Goal: Task Accomplishment & Management: Use online tool/utility

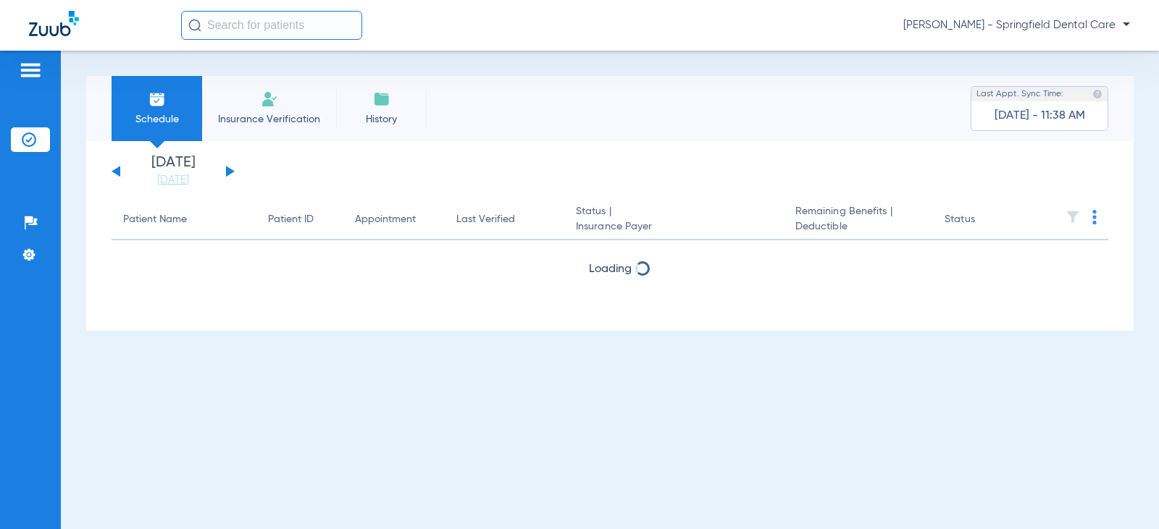
click at [235, 39] on input "text" at bounding box center [271, 25] width 181 height 29
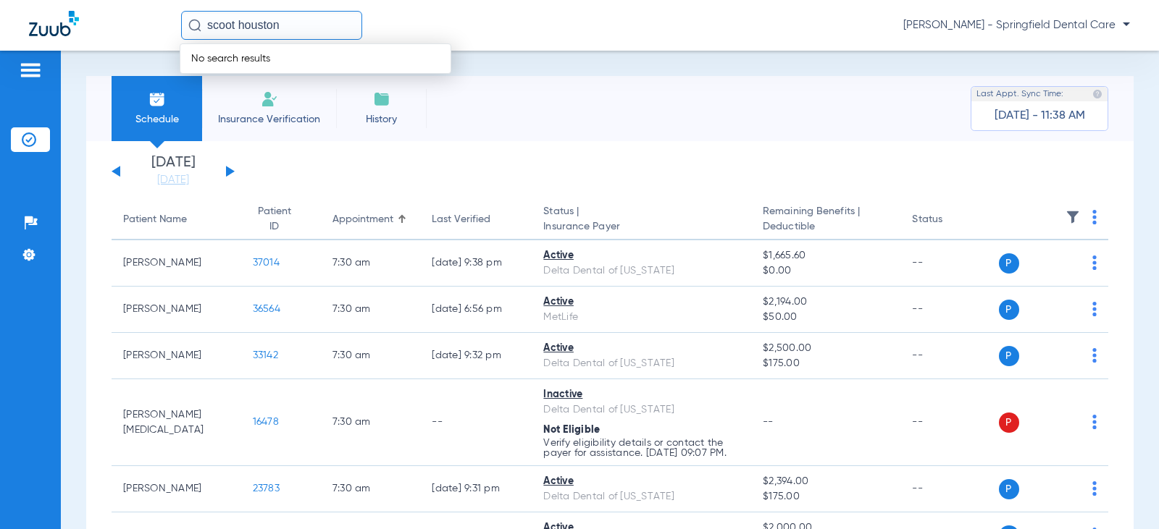
click at [238, 58] on span "No search results" at bounding box center [230, 59] width 101 height 10
click at [224, 15] on input "scoot houston" at bounding box center [271, 25] width 181 height 29
click at [228, 25] on input "scoot houston" at bounding box center [271, 25] width 181 height 29
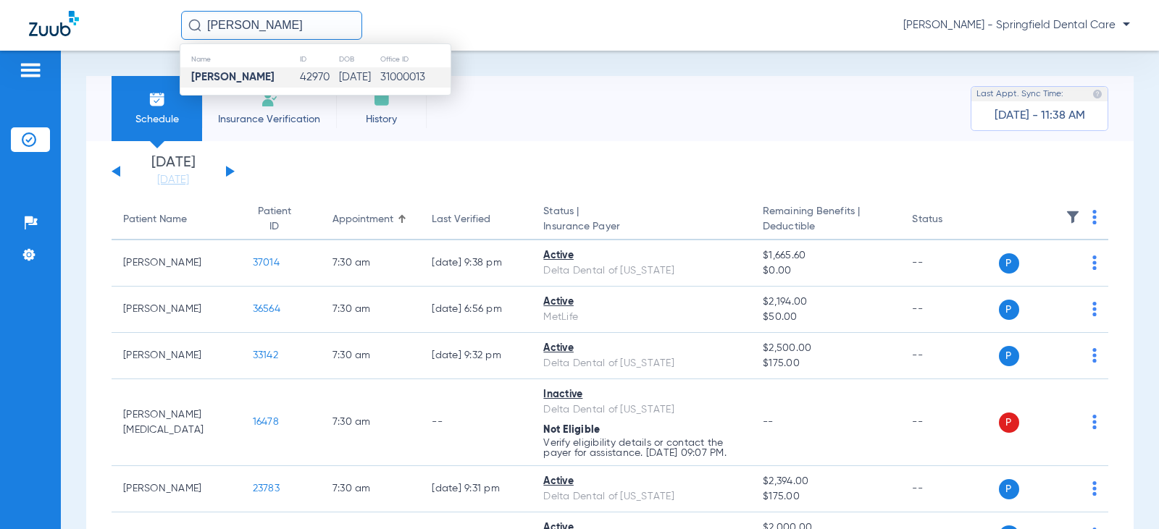
type input "[PERSON_NAME]"
click at [234, 84] on td "[PERSON_NAME]" at bounding box center [239, 77] width 119 height 20
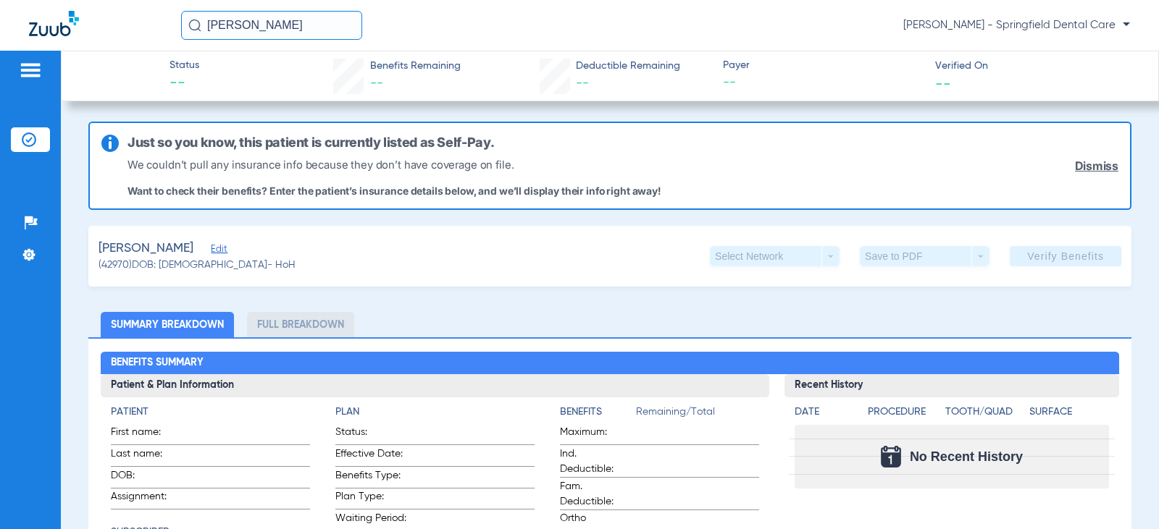
click at [216, 241] on div "[PERSON_NAME] Edit" at bounding box center [196, 249] width 197 height 18
click at [216, 246] on span "Edit" at bounding box center [217, 251] width 13 height 14
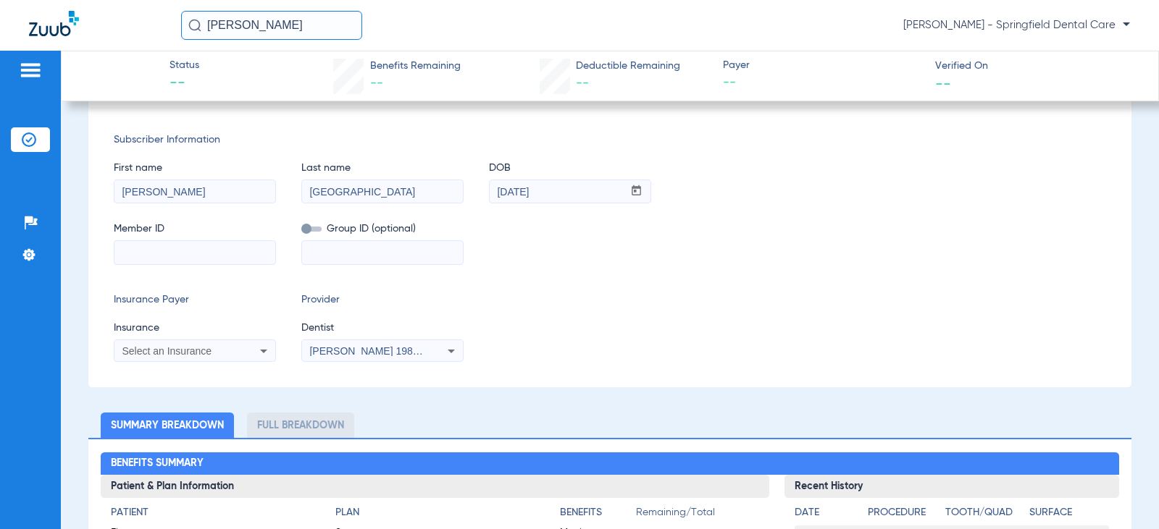
scroll to position [217, 0]
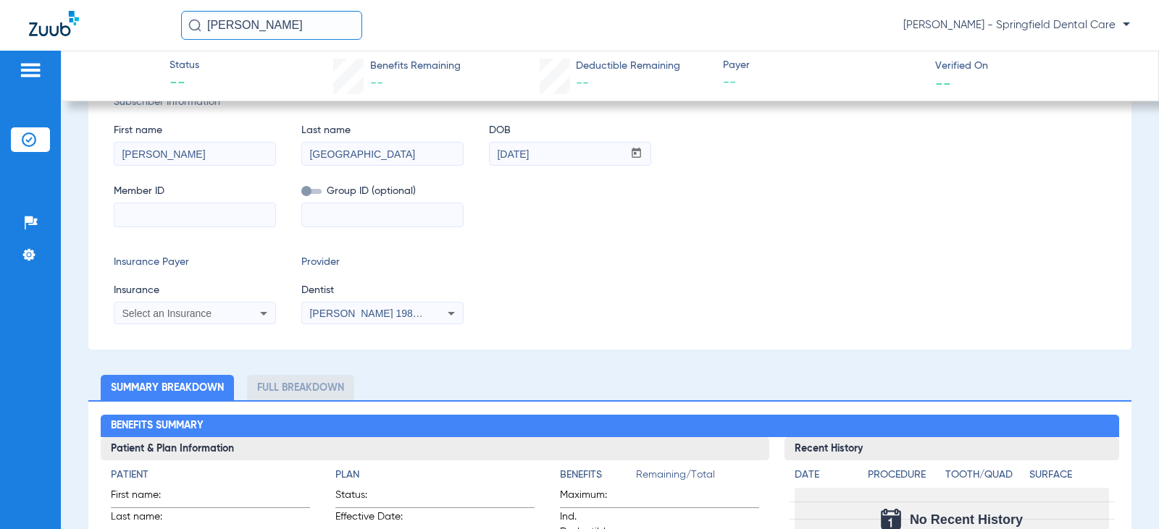
click at [194, 316] on span "Select an Insurance" at bounding box center [167, 314] width 90 height 12
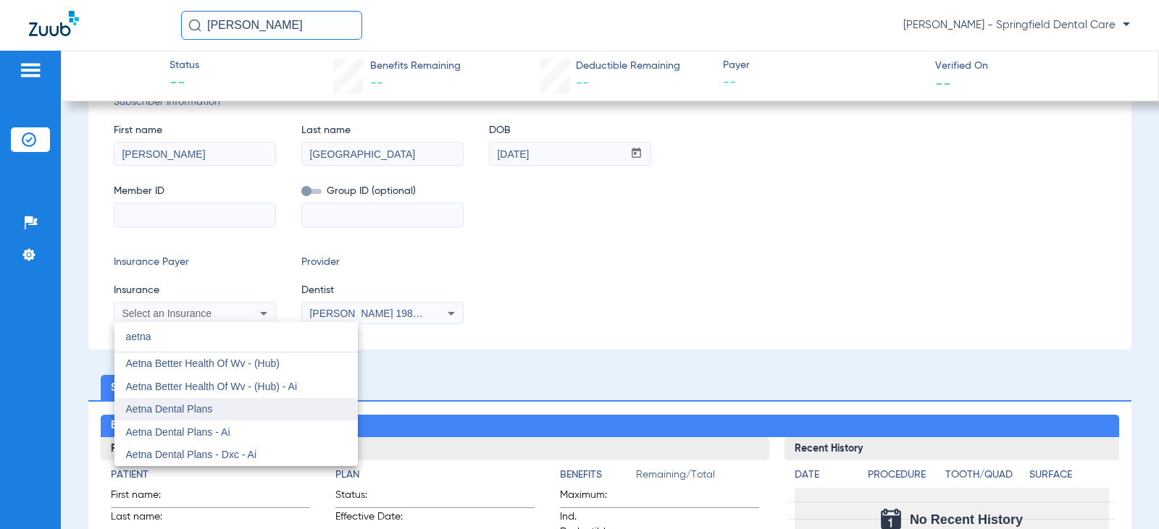
type input "aetna"
click at [218, 414] on mat-option "Aetna Dental Plans" at bounding box center [235, 409] width 243 height 23
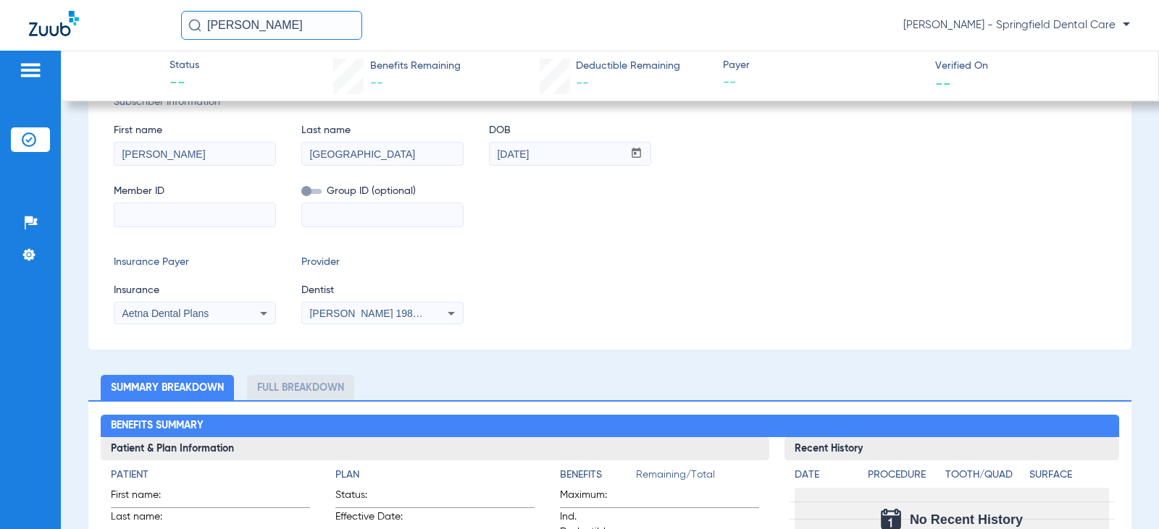
click at [182, 185] on span "Member ID" at bounding box center [195, 191] width 162 height 15
click at [175, 199] on mat-form-field at bounding box center [195, 213] width 162 height 28
click at [169, 210] on input at bounding box center [194, 215] width 161 height 23
paste input "W295049073"
click at [123, 213] on input "W295049073" at bounding box center [194, 215] width 161 height 23
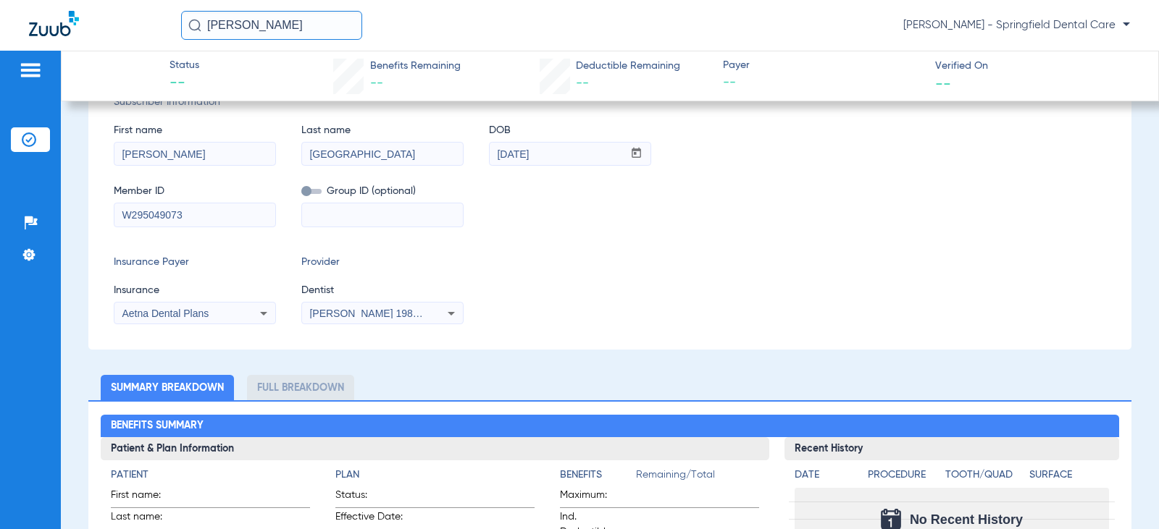
type input "W295049073"
click at [324, 317] on span "[PERSON_NAME] 1982829420" at bounding box center [380, 314] width 143 height 12
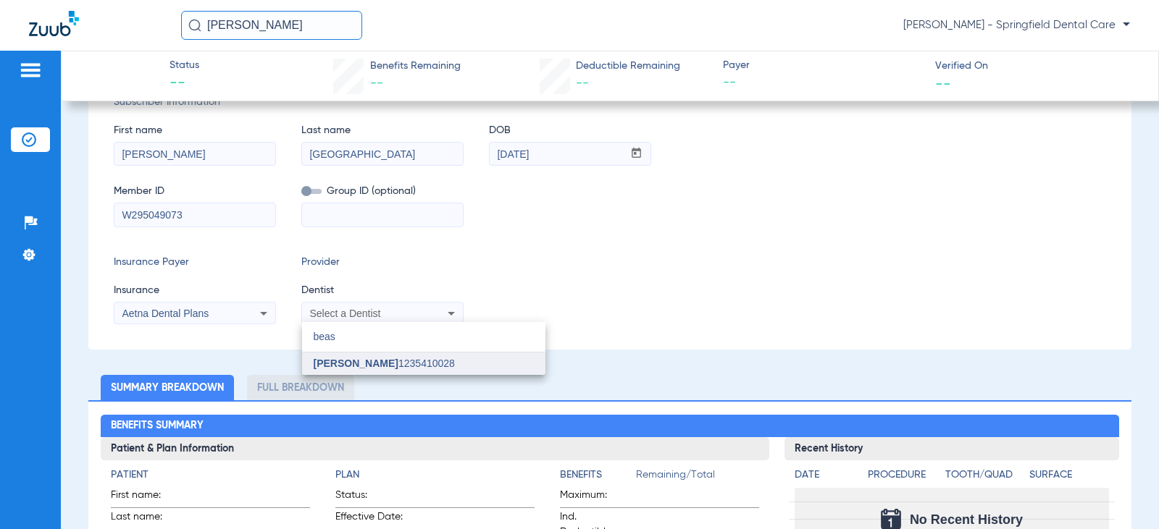
type input "beas"
click at [333, 358] on span "[PERSON_NAME]" at bounding box center [356, 364] width 85 height 12
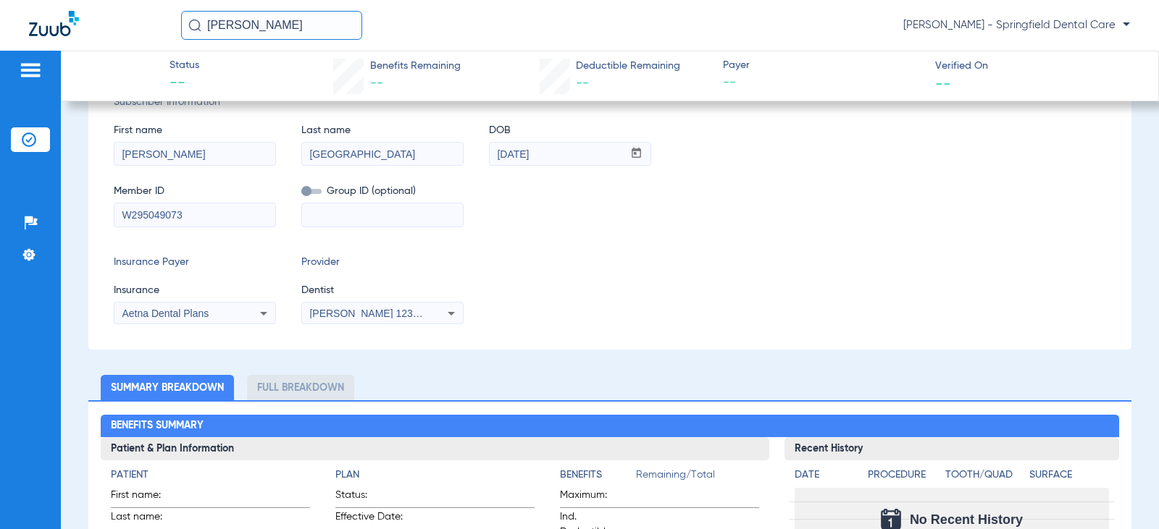
scroll to position [0, 0]
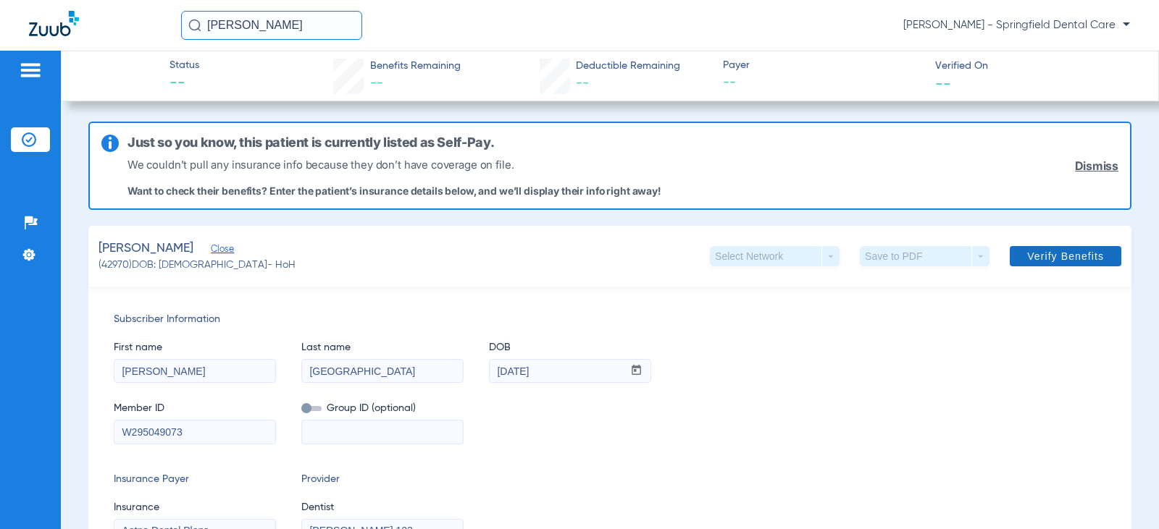
click at [1065, 256] on span "Verify Benefits" at bounding box center [1065, 257] width 77 height 12
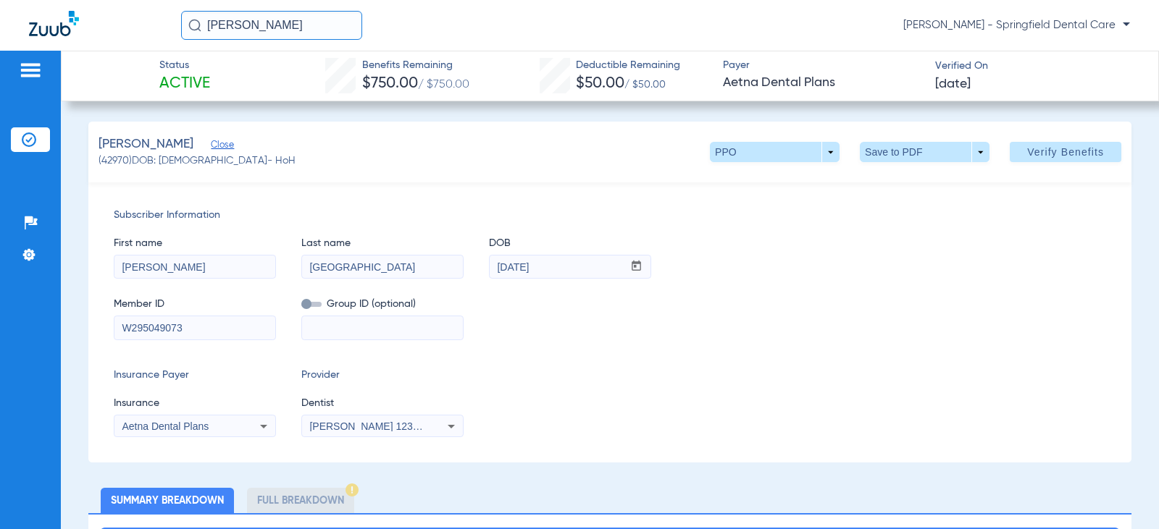
click at [610, 391] on div "Insurance Payer Insurance Aetna Dental Plans Provider Dentist [PERSON_NAME] 123…" at bounding box center [610, 403] width 992 height 70
click at [908, 298] on div "Member ID W295049073 Group ID (optional)" at bounding box center [610, 312] width 992 height 56
drag, startPoint x: 300, startPoint y: 25, endPoint x: -238, endPoint y: 56, distance: 539.0
click at [0, 56] on html "[PERSON_NAME] [PERSON_NAME] - Springfield Dental Care Patients Insurance Verifi…" at bounding box center [579, 264] width 1159 height 529
